Goal: Task Accomplishment & Management: Manage account settings

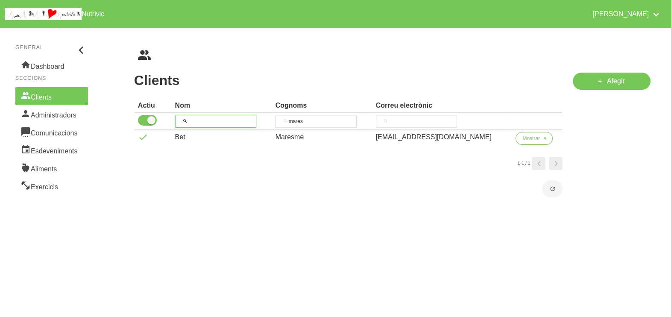
click at [194, 119] on input "search" at bounding box center [215, 121] width 81 height 13
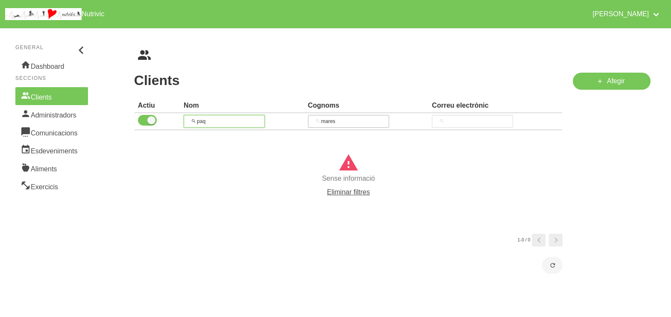
type input "paq"
drag, startPoint x: 347, startPoint y: 124, endPoint x: 276, endPoint y: 118, distance: 71.6
click at [276, 118] on tr "paq mares" at bounding box center [349, 121] width 428 height 17
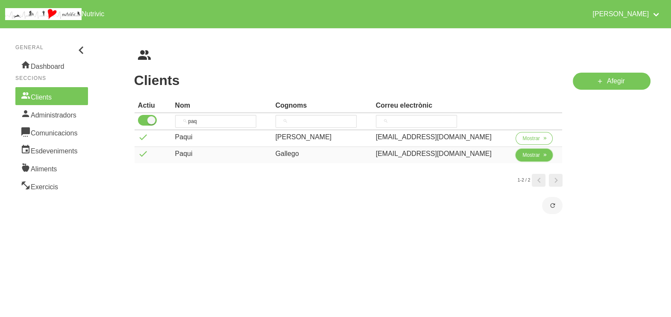
click at [523, 156] on span "Mostrar" at bounding box center [532, 155] width 18 height 8
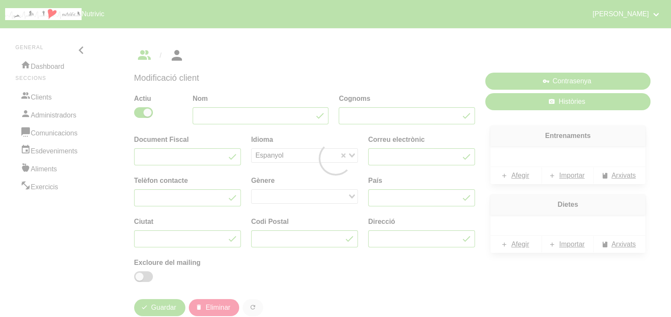
type input "Paqui"
type input "Gallego"
type input "[EMAIL_ADDRESS][DOMAIN_NAME]"
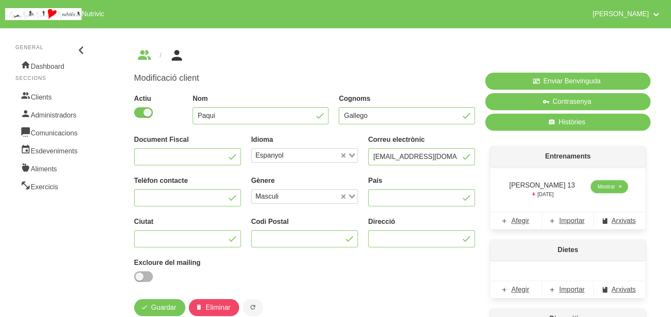
click at [599, 187] on span "Mostrar" at bounding box center [607, 187] width 18 height 8
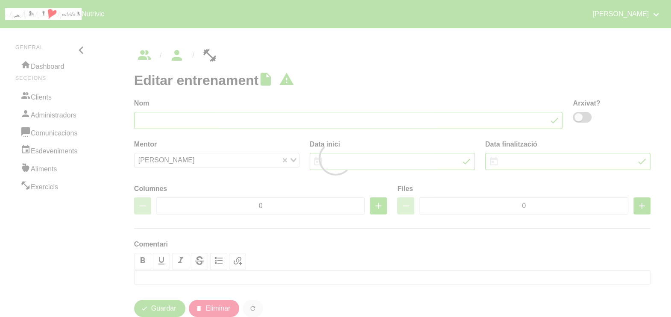
type input "[PERSON_NAME] 13"
type input "[DATE]"
type input "2"
type input "8"
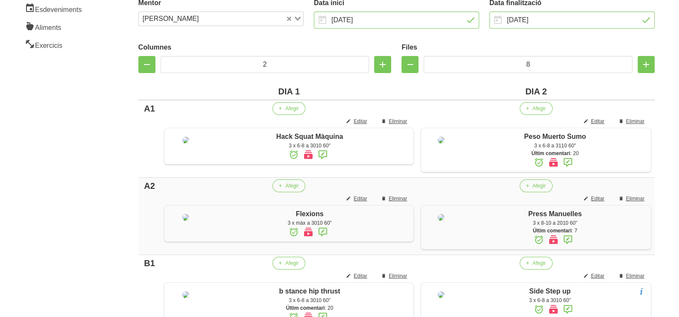
scroll to position [151, 0]
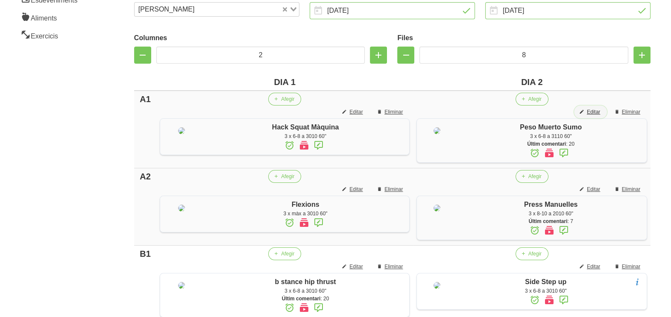
click at [596, 113] on span "Editar" at bounding box center [593, 112] width 13 height 8
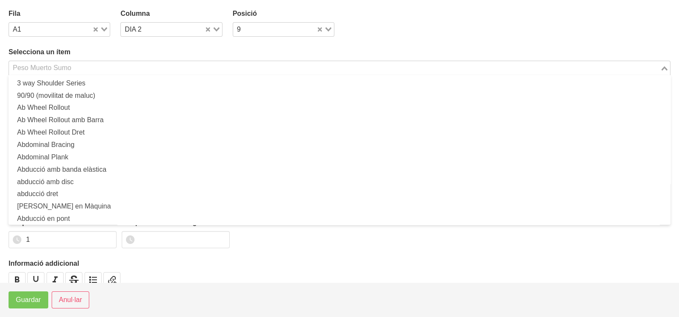
click at [92, 67] on input "Search for option" at bounding box center [335, 68] width 650 height 10
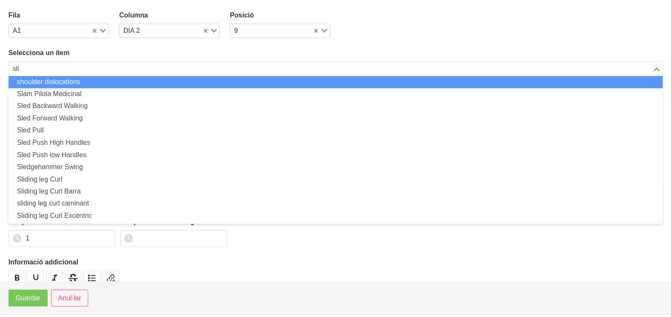
scroll to position [0, 0]
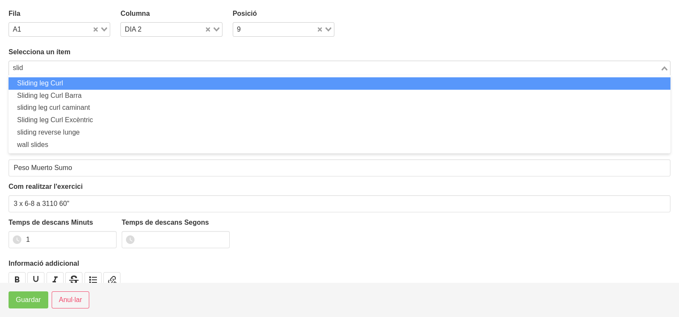
click at [81, 81] on li "Sliding leg Curl" at bounding box center [340, 83] width 662 height 12
type input "slid"
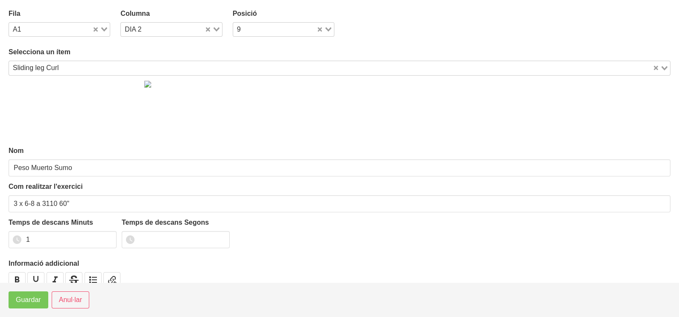
type input "Sliding leg Curl"
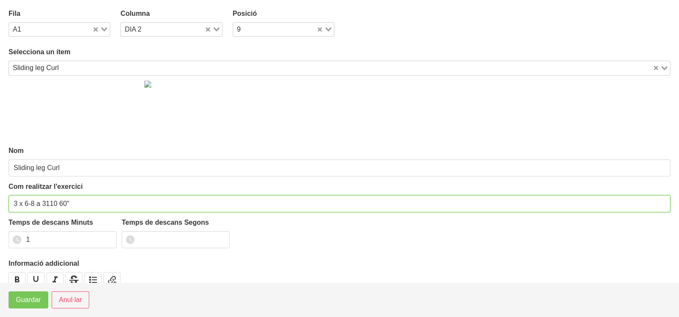
click at [36, 201] on input "3 x 6-8 a 3110 60"" at bounding box center [340, 203] width 662 height 17
type input "3 x 8-10 a 3110 60""
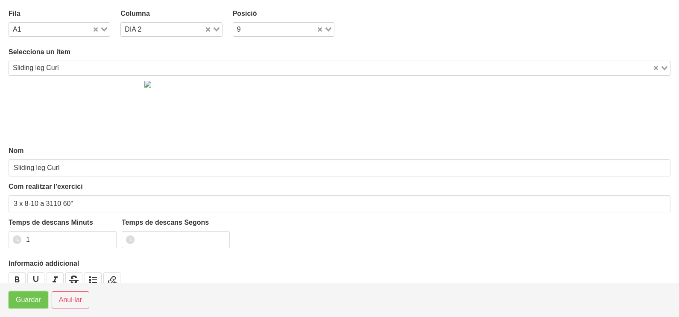
click at [35, 303] on span "Guardar" at bounding box center [28, 300] width 25 height 10
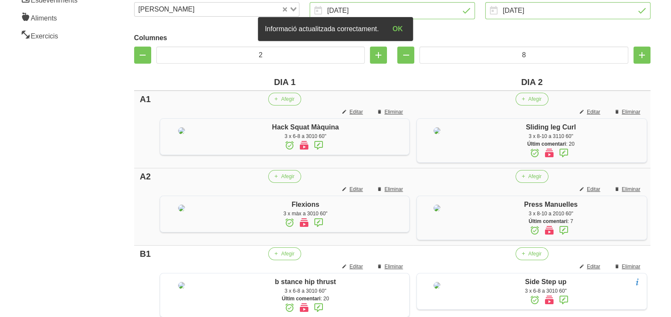
click at [564, 151] on icon at bounding box center [564, 152] width 10 height 15
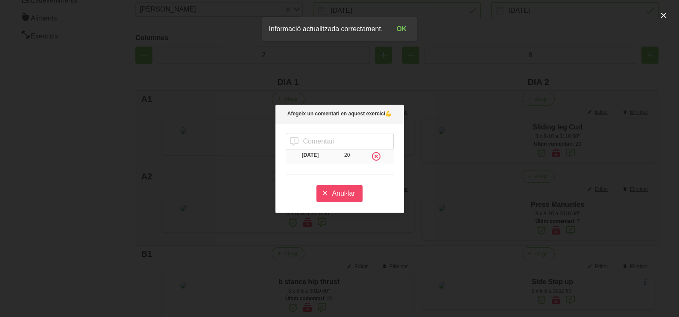
click at [382, 158] on icon at bounding box center [376, 156] width 10 height 15
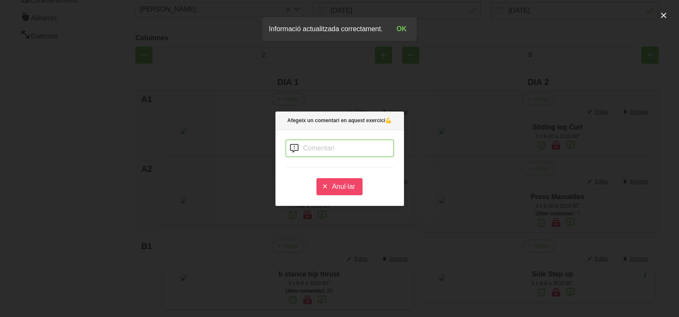
click at [339, 144] on input "text" at bounding box center [340, 148] width 108 height 17
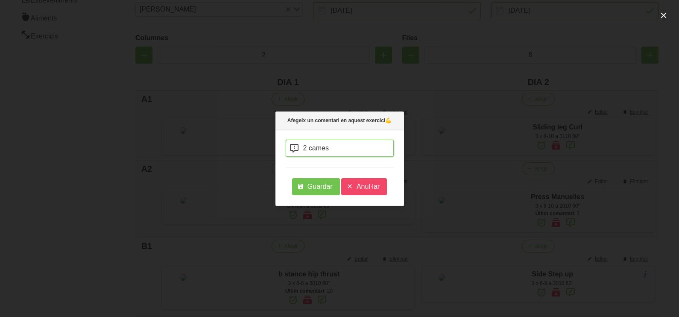
type input "2 cames"
click at [312, 192] on button "Guardar" at bounding box center [316, 186] width 48 height 17
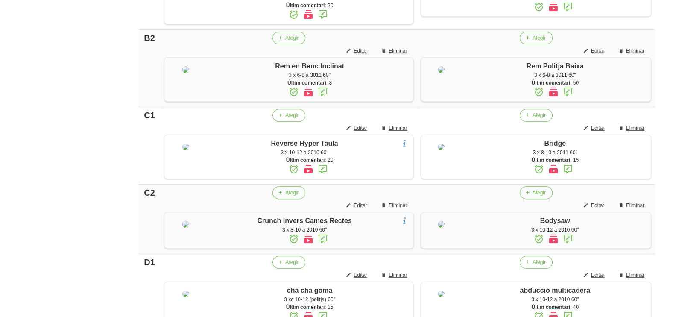
scroll to position [445, 0]
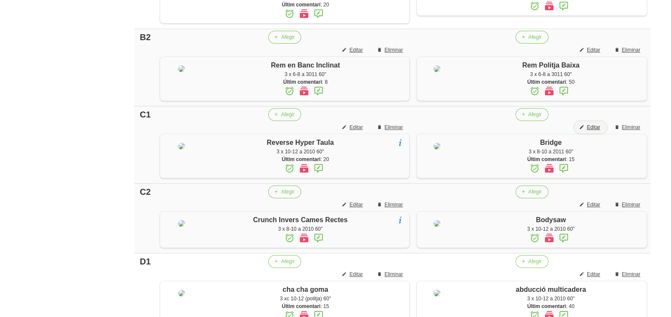
click at [595, 131] on span "Editar" at bounding box center [593, 127] width 13 height 8
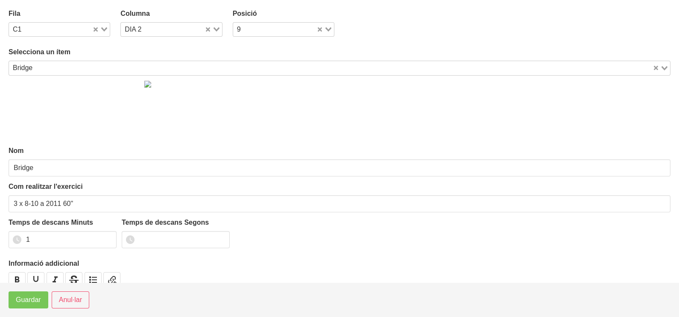
click at [115, 71] on input "Search for option" at bounding box center [343, 68] width 617 height 10
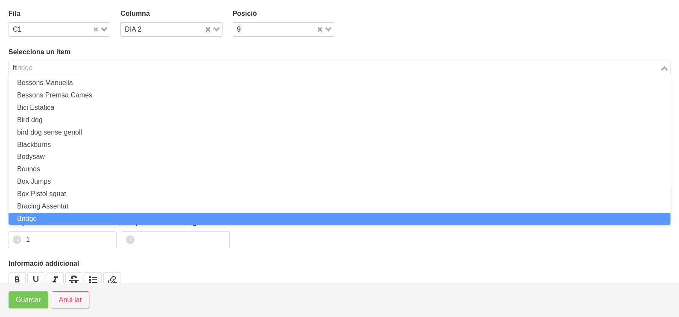
scroll to position [2, 0]
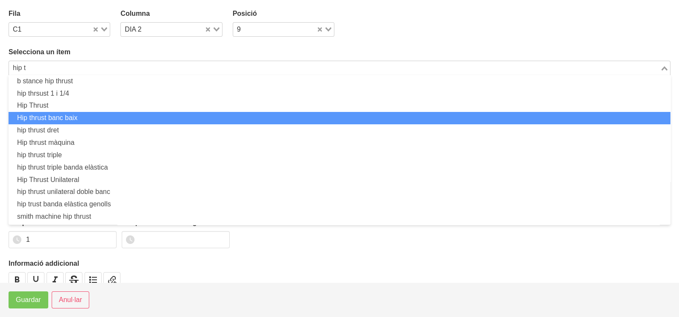
click at [84, 118] on li "Hip thrust banc baix" at bounding box center [340, 118] width 662 height 12
type input "hip t"
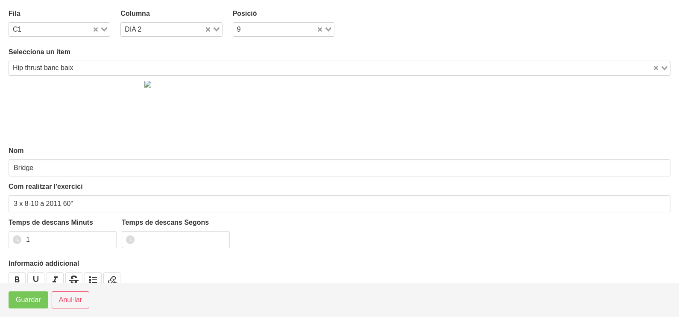
type input "Hip thrust banc baix"
click at [18, 299] on span "Guardar" at bounding box center [28, 300] width 25 height 10
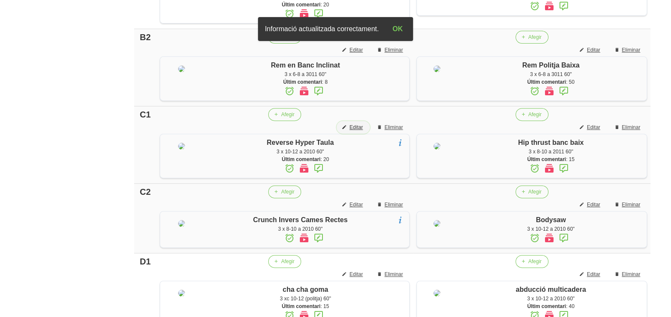
click at [358, 131] on span "Editar" at bounding box center [356, 127] width 13 height 8
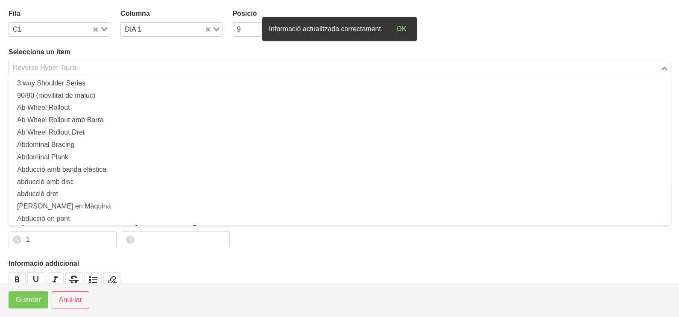
click at [98, 64] on input "Search for option" at bounding box center [335, 68] width 650 height 10
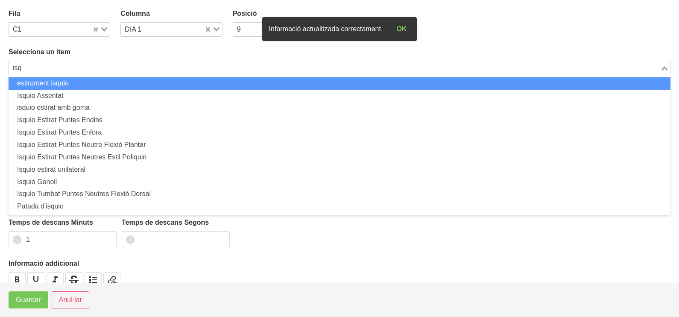
scroll to position [0, 0]
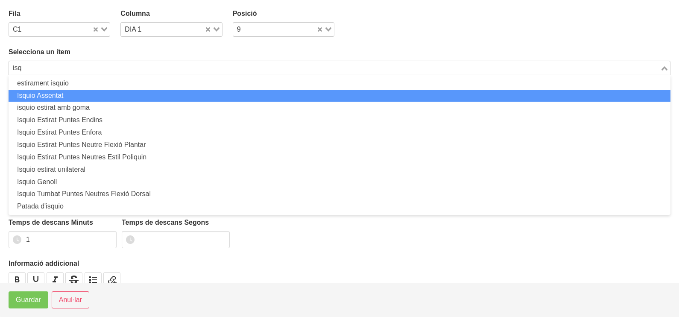
click at [83, 94] on li "Isquio Assentat" at bounding box center [340, 96] width 662 height 12
type input "isq"
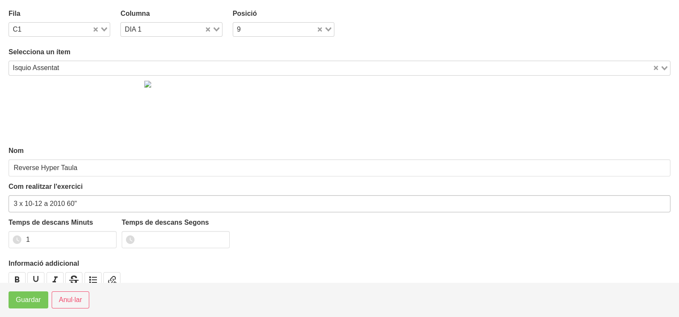
type input "Isquio Assentat"
click at [41, 200] on input "3 x 10-12 a 2010 60"" at bounding box center [340, 203] width 662 height 17
type input "3 x 6-8 a 2010 60""
click at [21, 303] on span "Guardar" at bounding box center [28, 300] width 25 height 10
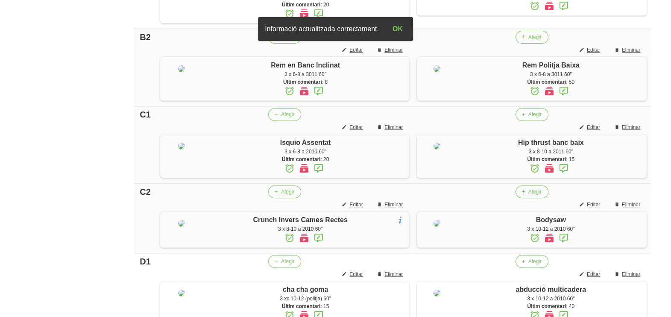
click at [317, 176] on icon at bounding box center [319, 168] width 10 height 15
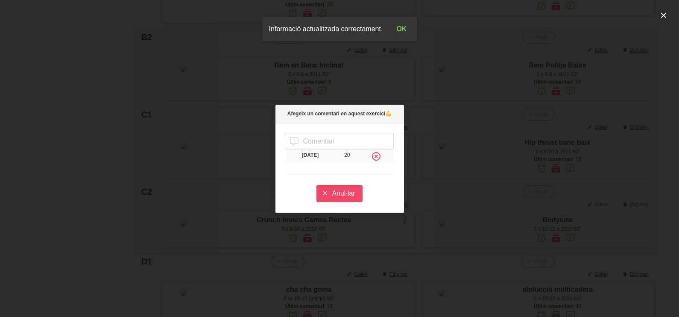
click at [378, 158] on icon at bounding box center [376, 156] width 10 height 15
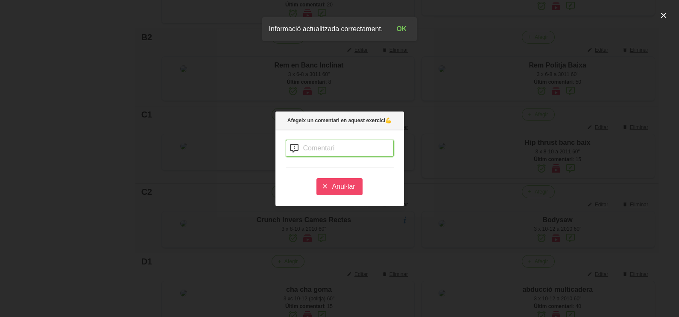
click at [340, 147] on input "text" at bounding box center [340, 148] width 108 height 17
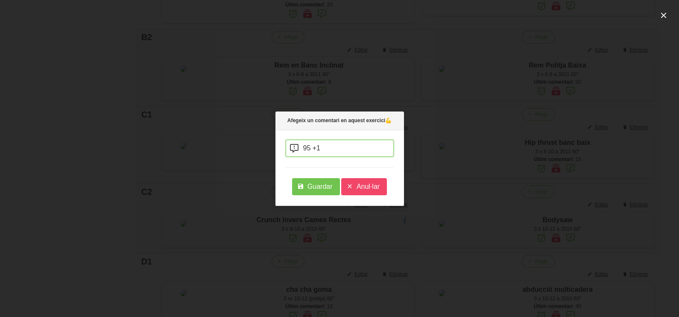
type input "95 +1"
click at [316, 188] on span "Guardar" at bounding box center [320, 187] width 25 height 10
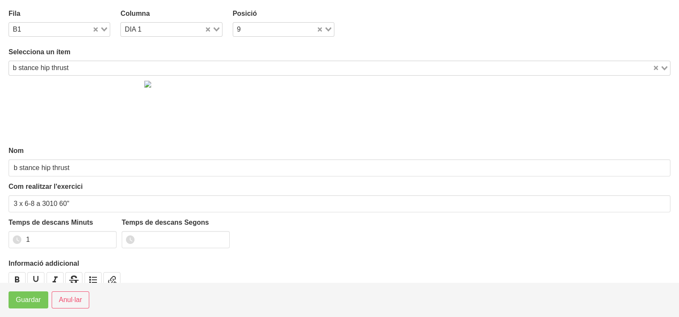
click at [64, 63] on div "b stance hip thrust" at bounding box center [331, 67] width 644 height 12
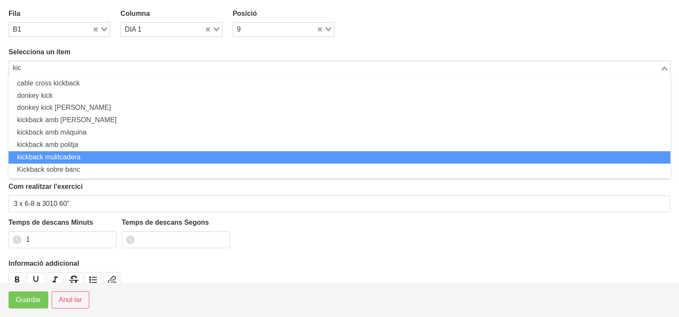
click at [71, 156] on li "kickback mulitcadera" at bounding box center [340, 157] width 662 height 12
type input "kic"
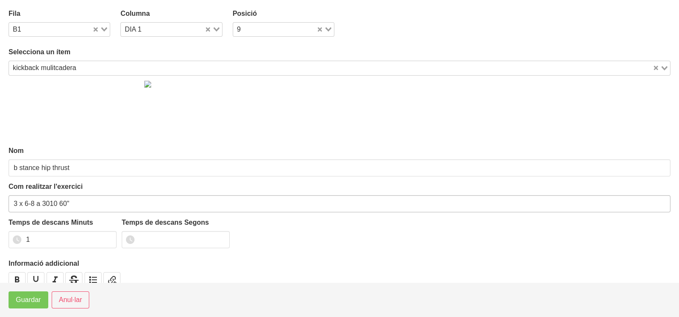
type input "kickback mulitcadera"
click at [34, 202] on input "3 x 6-8 a 3010 60"" at bounding box center [340, 203] width 662 height 17
type input "3 x 10-12 a 3010 60""
click at [25, 302] on span "Guardar" at bounding box center [28, 300] width 25 height 10
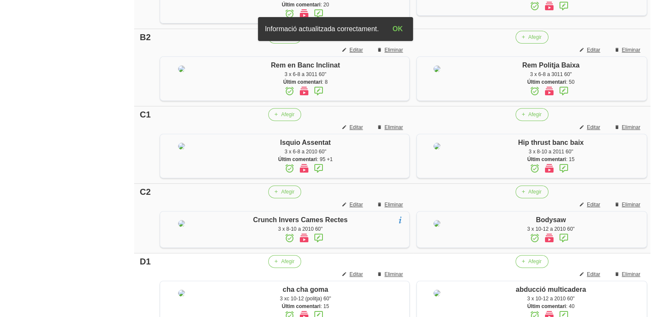
click at [317, 21] on icon at bounding box center [319, 13] width 10 height 15
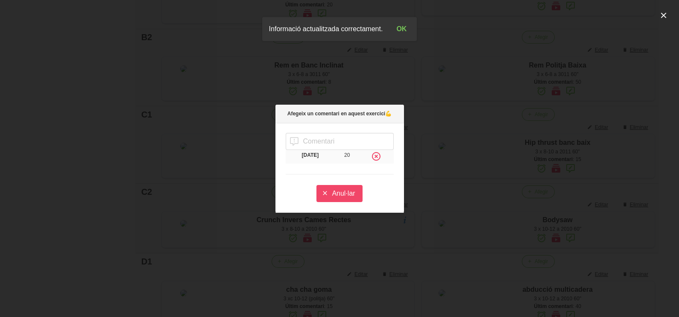
click at [380, 157] on icon at bounding box center [376, 156] width 10 height 15
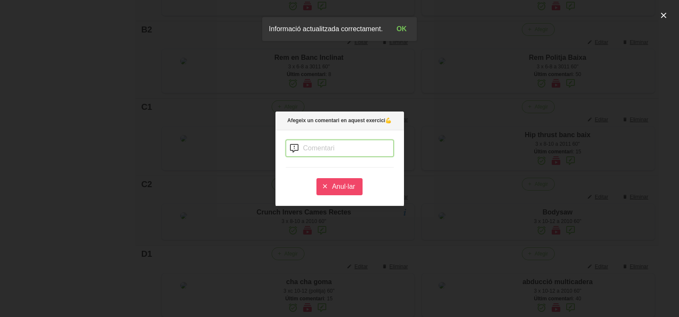
click at [324, 147] on input "text" at bounding box center [340, 148] width 108 height 17
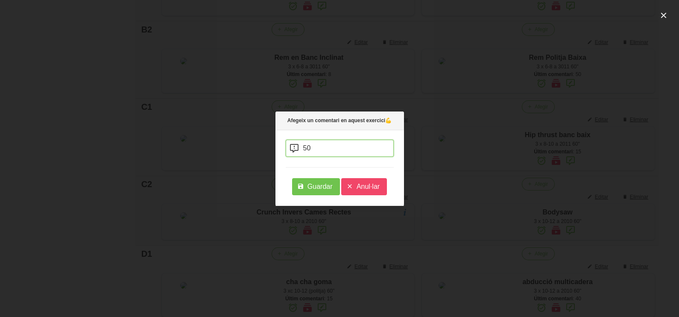
type input "50"
click at [311, 185] on span "Guardar" at bounding box center [320, 187] width 25 height 10
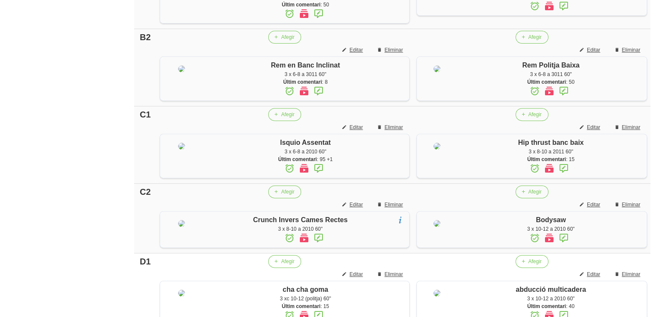
scroll to position [770, 0]
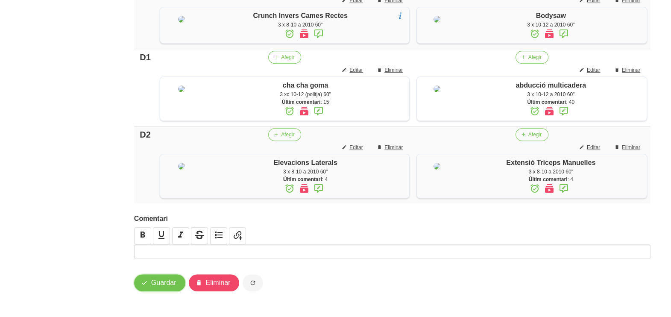
click at [171, 285] on span "Guardar" at bounding box center [163, 283] width 25 height 10
